Goal: Task Accomplishment & Management: Manage account settings

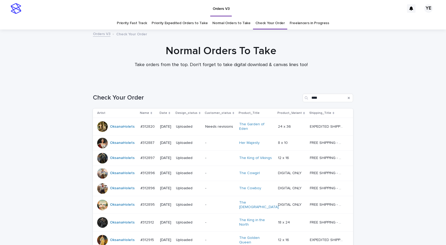
scroll to position [57, 0]
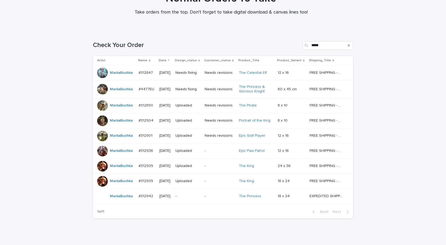
scroll to position [53, 0]
click at [116, 171] on td "MariiaBuchka" at bounding box center [115, 165] width 44 height 15
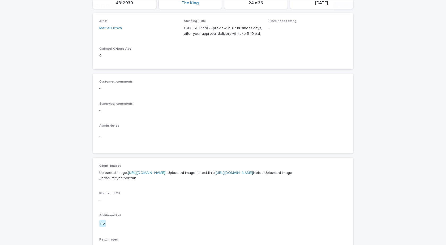
scroll to position [159, 0]
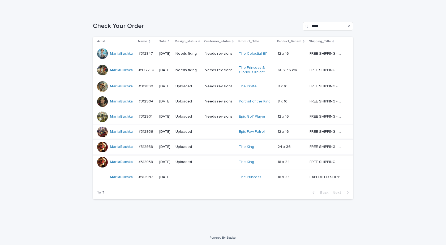
scroll to position [72, 0]
click at [112, 167] on td "MariiaBuchka" at bounding box center [115, 161] width 44 height 15
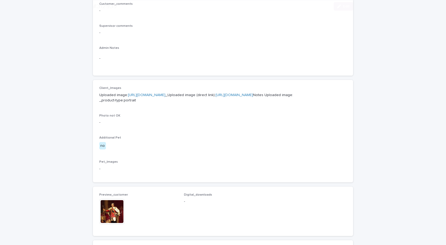
scroll to position [186, 0]
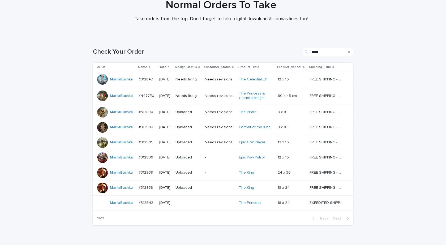
scroll to position [72, 0]
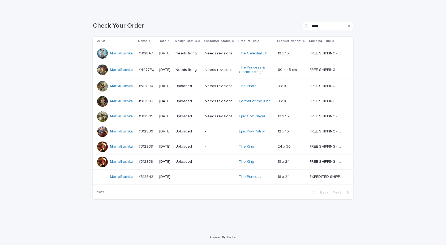
click at [119, 181] on div "MariiaBuchka" at bounding box center [115, 177] width 37 height 11
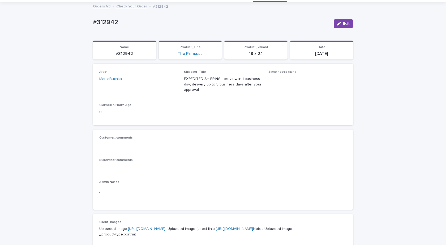
scroll to position [159, 0]
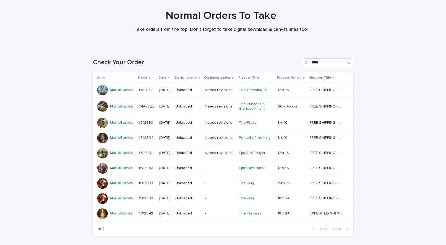
scroll to position [72, 0]
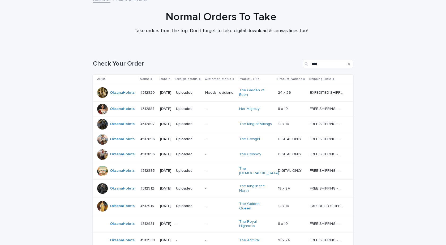
scroll to position [87, 0]
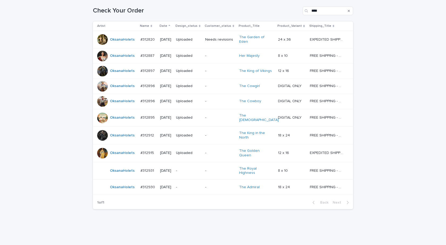
click at [384, 45] on div "Loading... Saving… Loading... Saving… Check Your Order **** Artist Name Date De…" at bounding box center [223, 118] width 446 height 244
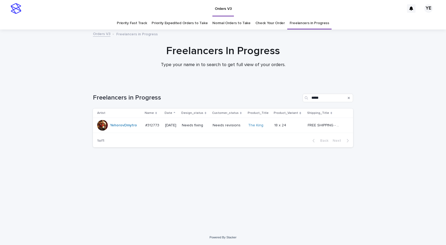
click at [121, 128] on div "YehorovDmytro" at bounding box center [123, 125] width 27 height 9
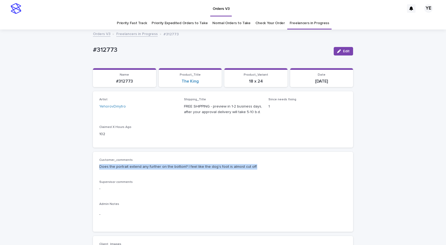
drag, startPoint x: 226, startPoint y: 165, endPoint x: 84, endPoint y: 164, distance: 142.2
copy p "Does the portrait extend any further on the bottom? I feel like the dog’s foot …"
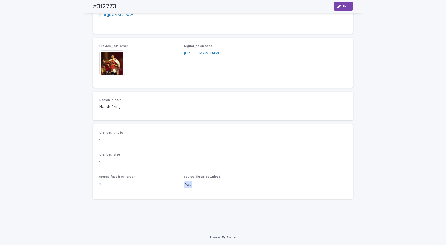
scroll to position [420, 0]
click at [106, 64] on img at bounding box center [111, 62] width 25 height 25
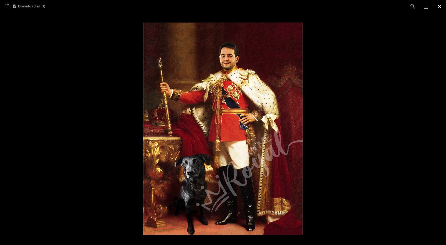
click at [439, 5] on button "Close gallery" at bounding box center [438, 6] width 13 height 12
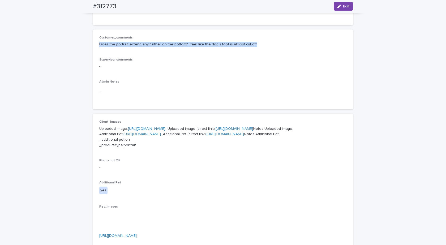
scroll to position [49, 0]
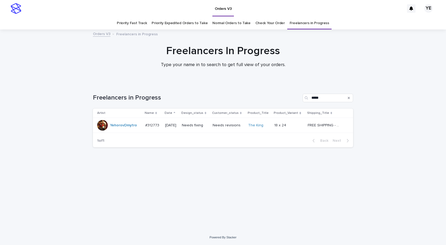
click at [120, 129] on div "YehorovDmytro" at bounding box center [123, 125] width 27 height 9
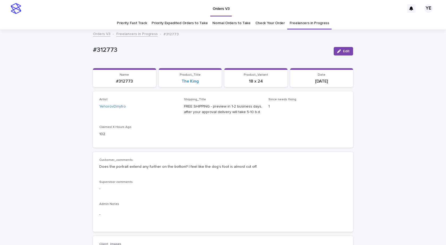
scroll to position [17, 0]
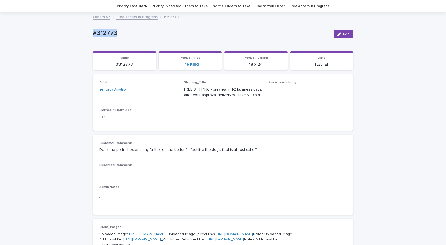
drag, startPoint x: 125, startPoint y: 32, endPoint x: 73, endPoint y: 38, distance: 52.9
copy p "#312773"
click at [348, 31] on button "Edit" at bounding box center [342, 34] width 19 height 8
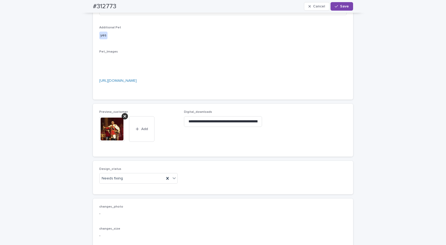
scroll to position [388, 0]
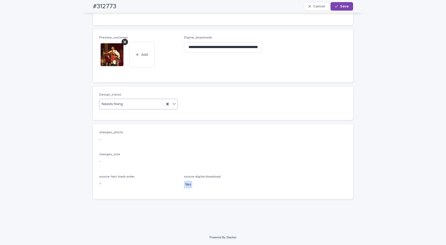
click at [130, 109] on div "Needs fixing" at bounding box center [131, 104] width 65 height 9
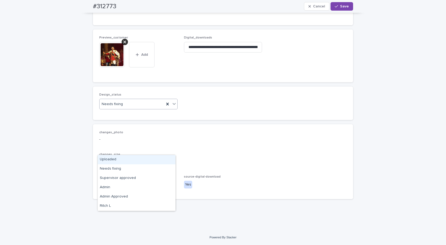
click at [107, 160] on div "Uploaded" at bounding box center [137, 159] width 78 height 9
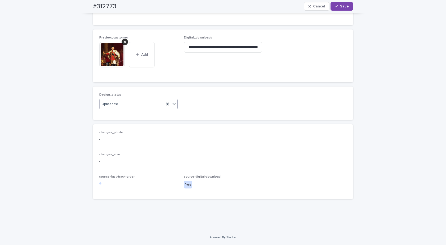
click at [127, 76] on div "Preview_customer This file cannot be opened Download File Add" at bounding box center [138, 56] width 78 height 40
click at [123, 44] on icon at bounding box center [124, 42] width 3 height 4
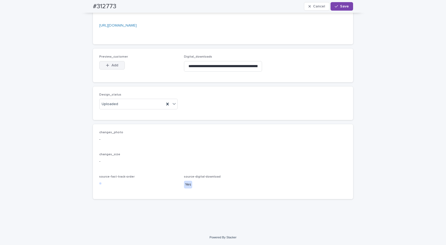
click at [113, 67] on span "Add" at bounding box center [114, 65] width 7 height 4
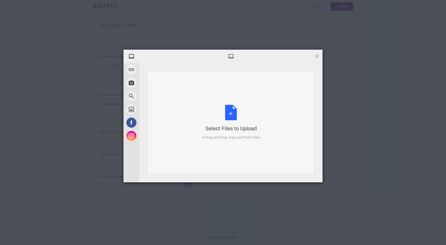
click at [234, 115] on div "Select Files to Upload or Drag and Drop, Copy and Paste Files" at bounding box center [231, 122] width 58 height 35
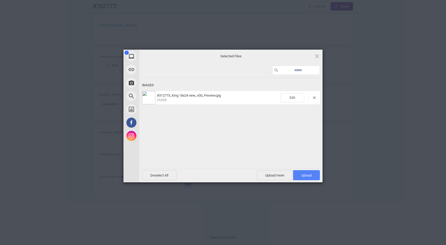
click at [299, 172] on span "Upload 1" at bounding box center [306, 175] width 27 height 10
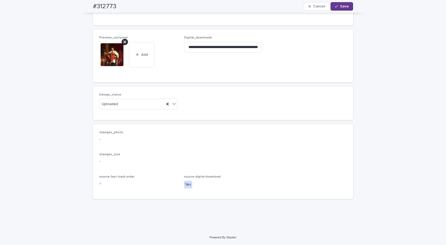
click at [339, 4] on button "Save" at bounding box center [341, 6] width 23 height 8
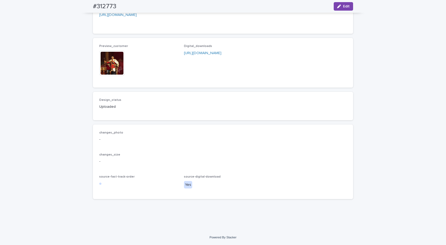
click at [112, 76] on img at bounding box center [111, 62] width 25 height 25
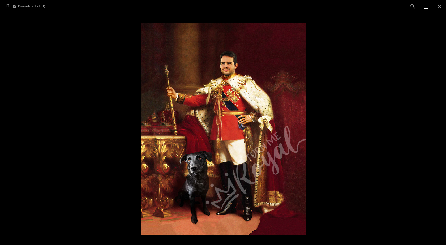
drag, startPoint x: 440, startPoint y: 7, endPoint x: 432, endPoint y: 10, distance: 8.2
click at [440, 7] on button "Close gallery" at bounding box center [438, 6] width 13 height 12
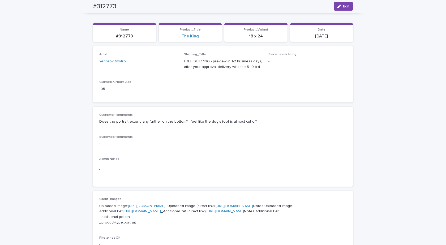
scroll to position [0, 0]
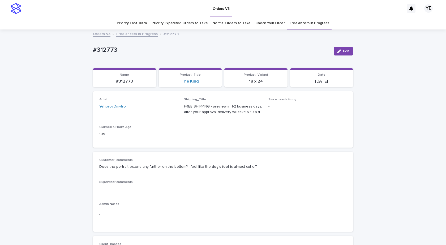
click at [128, 33] on link "Freelancers in Progress" at bounding box center [136, 34] width 41 height 6
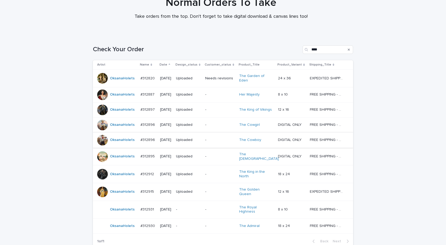
scroll to position [87, 0]
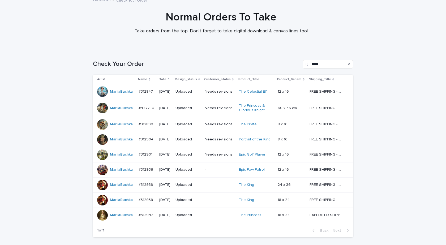
scroll to position [72, 0]
